Goal: Information Seeking & Learning: Find specific fact

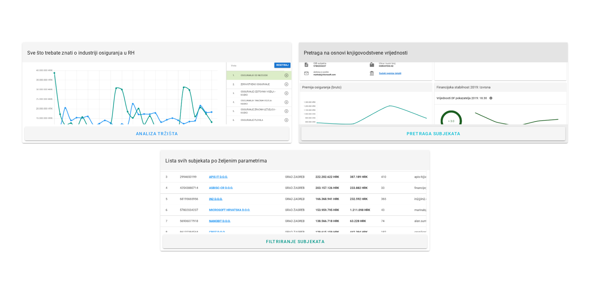
click at [329, 74] on div at bounding box center [433, 93] width 269 height 62
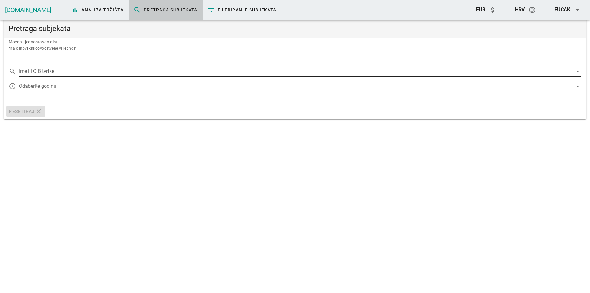
click at [121, 73] on input "Ime ili OIB tvrtke" at bounding box center [295, 71] width 553 height 10
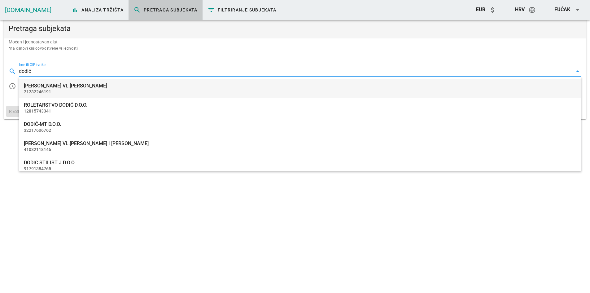
click at [91, 88] on div "[PERSON_NAME] VL.[PERSON_NAME]" at bounding box center [300, 86] width 552 height 6
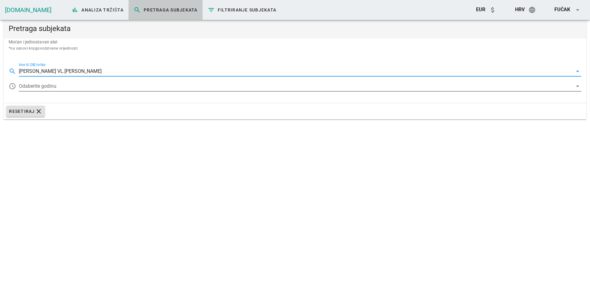
click at [63, 87] on div at bounding box center [295, 86] width 553 height 10
click at [63, 87] on div "Zatvori [DOMAIN_NAME] bar_chart Analiza tržišta search Pretraga subjekata filte…" at bounding box center [295, 146] width 590 height 293
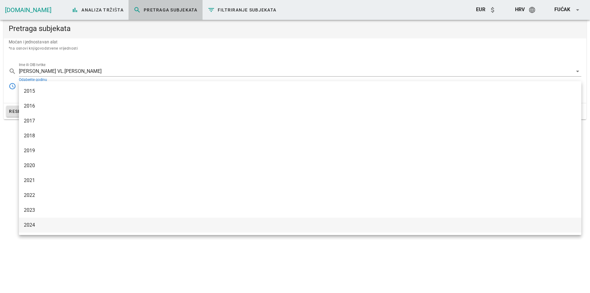
click at [44, 222] on div "2024" at bounding box center [300, 225] width 552 height 6
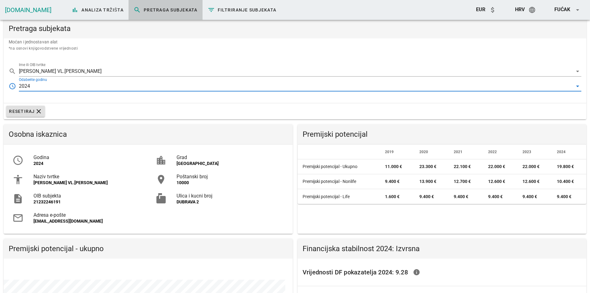
scroll to position [120, 288]
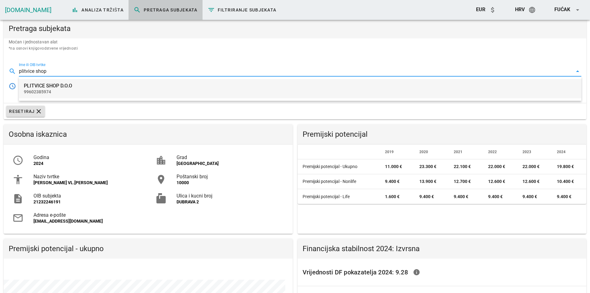
click at [63, 89] on div "PLITVICE SHOP D.O.O 99602385974" at bounding box center [300, 88] width 552 height 19
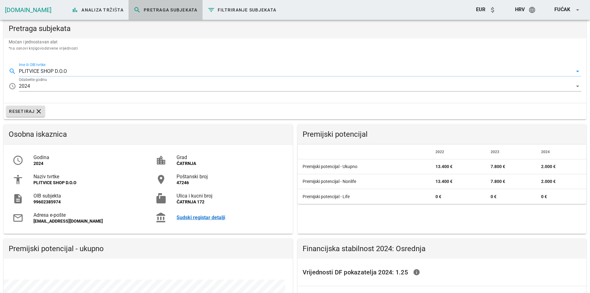
scroll to position [120, 288]
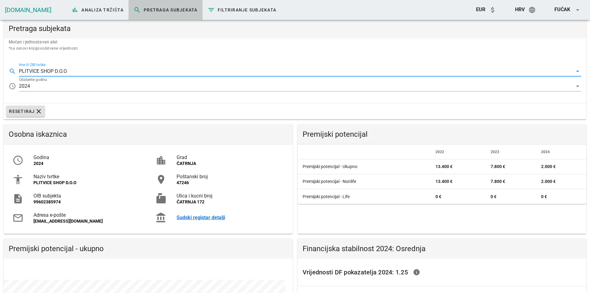
drag, startPoint x: 93, startPoint y: 65, endPoint x: -15, endPoint y: 69, distance: 107.8
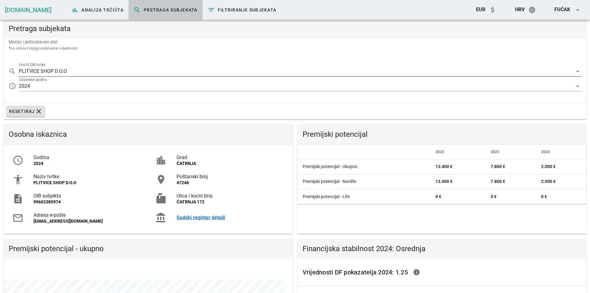
click at [93, 70] on input "PLITVICE SHOP D.O.O" at bounding box center [295, 71] width 553 height 10
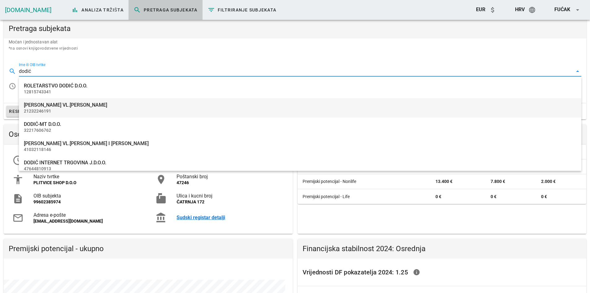
click at [52, 105] on div "[PERSON_NAME] VL.[PERSON_NAME]" at bounding box center [300, 105] width 552 height 6
type input "[PERSON_NAME] VL.[PERSON_NAME]"
